Goal: Information Seeking & Learning: Learn about a topic

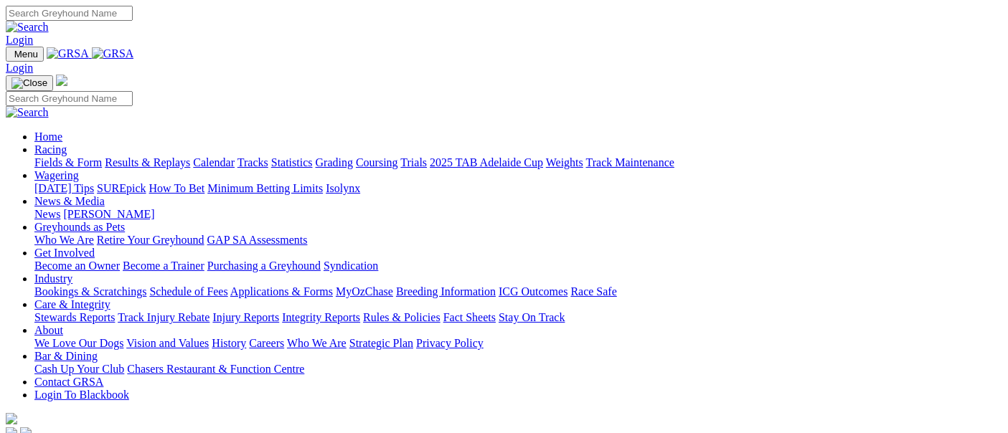
click at [67, 143] on link "Racing" at bounding box center [50, 149] width 32 height 12
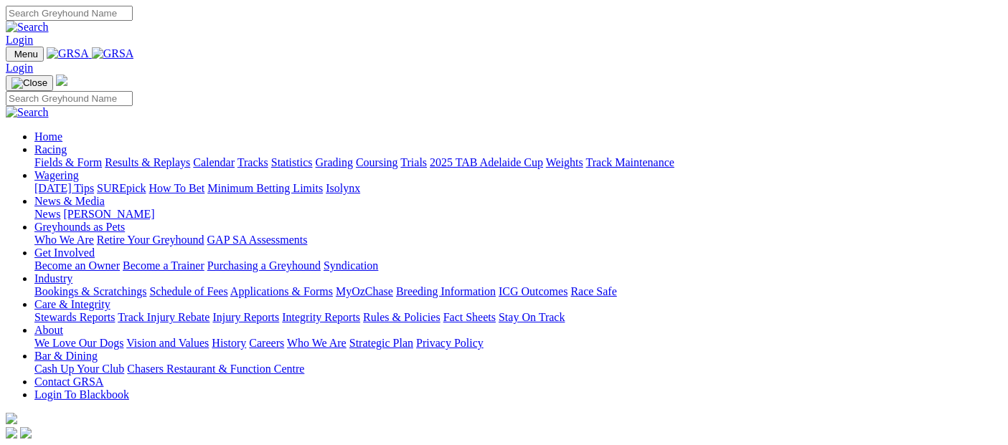
click at [67, 143] on link "Racing" at bounding box center [50, 149] width 32 height 12
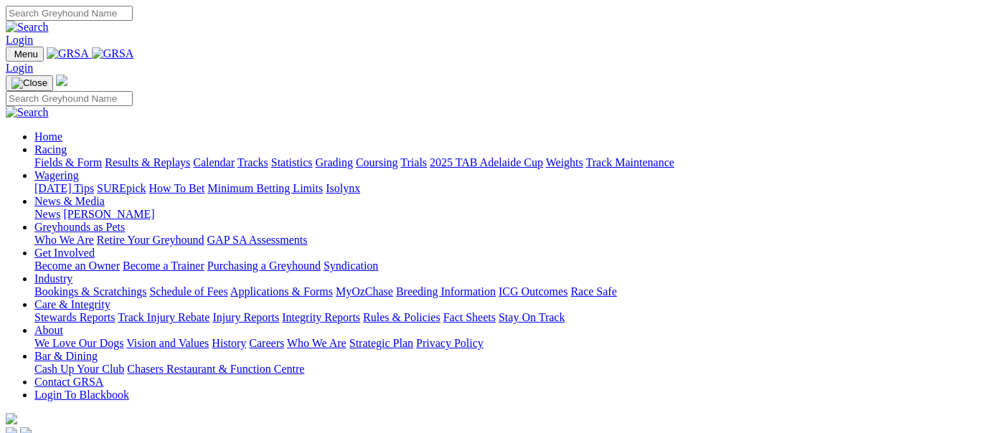
click at [80, 156] on link "Fields & Form" at bounding box center [67, 162] width 67 height 12
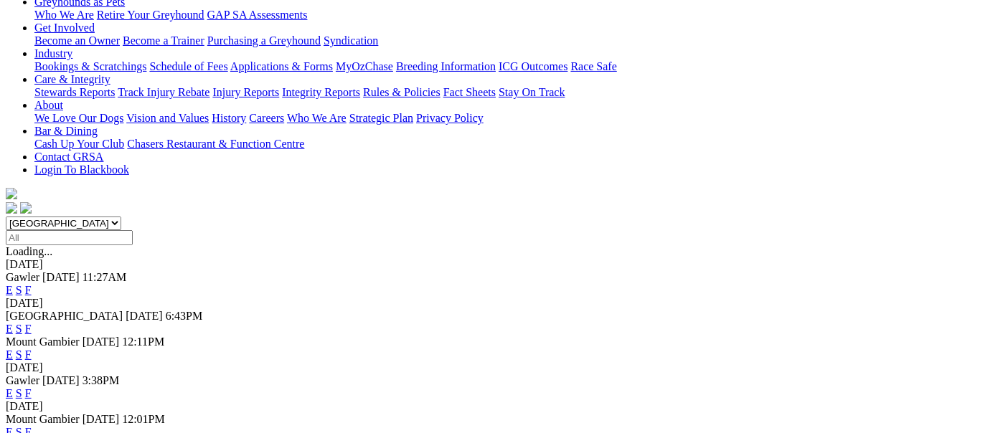
scroll to position [159, 0]
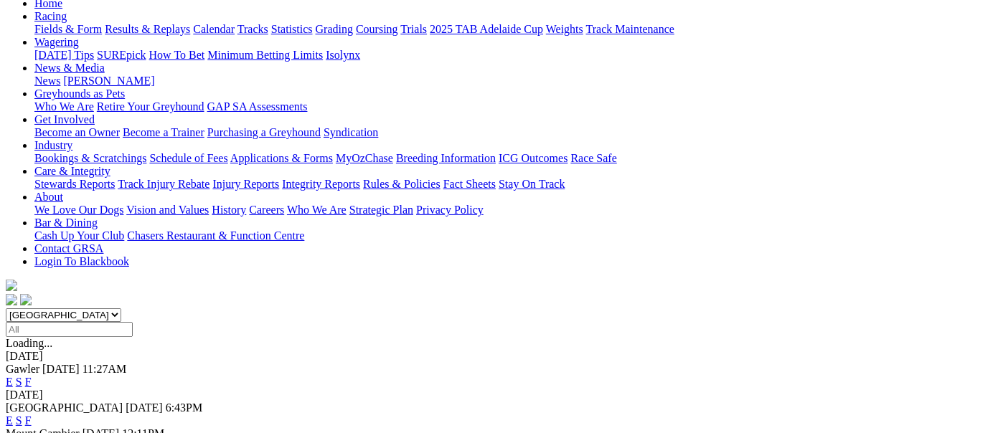
click at [32, 414] on link "F" at bounding box center [28, 420] width 6 height 12
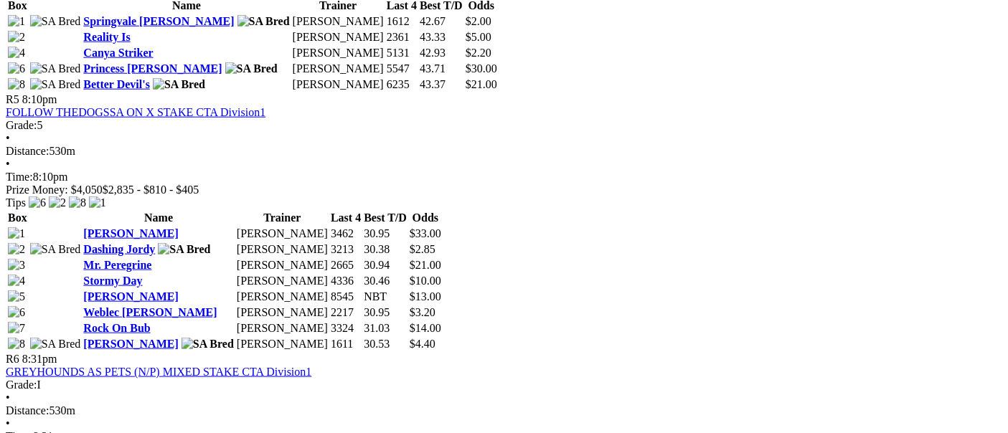
scroll to position [1673, 0]
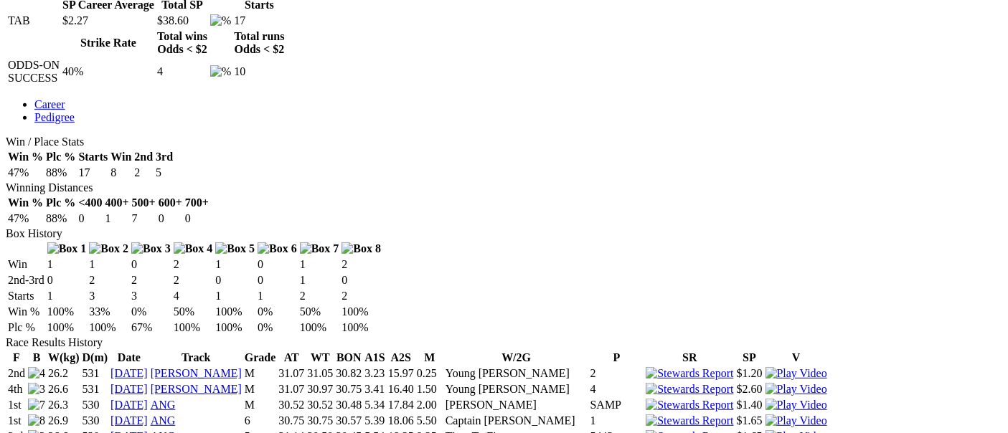
scroll to position [478, 0]
